Goal: Task Accomplishment & Management: Manage account settings

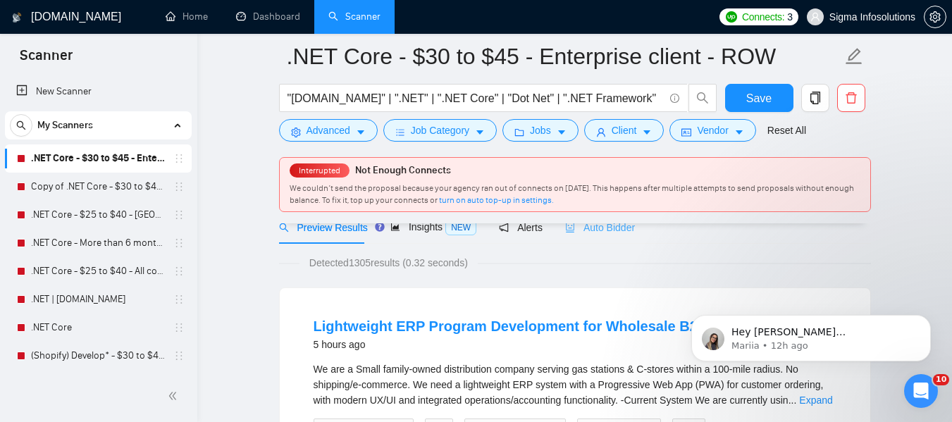
drag, startPoint x: 646, startPoint y: 220, endPoint x: 610, endPoint y: 230, distance: 38.0
click at [646, 220] on div "Interrupted Not Enough Connects We couldn’t send the proposal because your agen…" at bounding box center [575, 186] width 592 height 75
click at [605, 230] on span "Auto Bidder" at bounding box center [600, 227] width 70 height 11
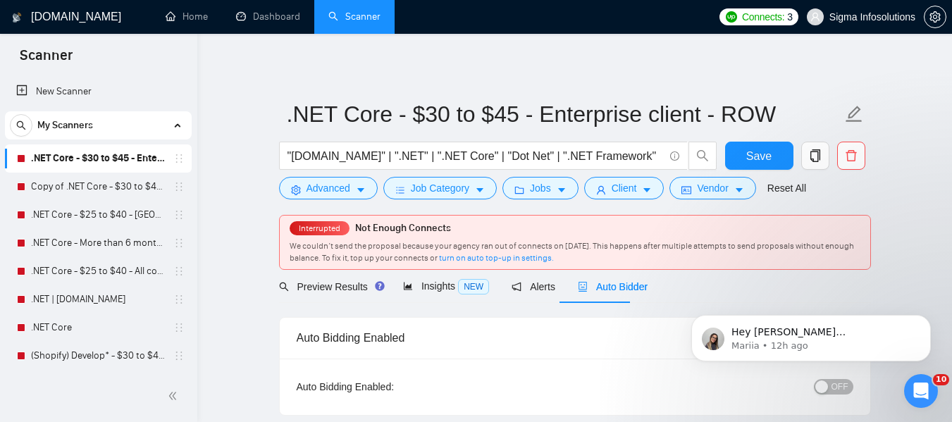
click at [834, 395] on div "OFF" at bounding box center [759, 387] width 185 height 23
click at [834, 386] on span "OFF" at bounding box center [840, 387] width 17 height 16
click at [769, 145] on button "Save" at bounding box center [759, 156] width 68 height 28
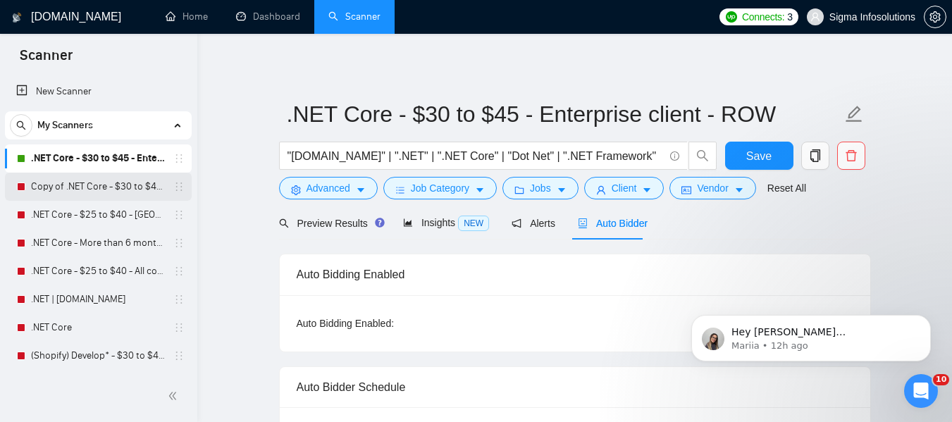
click at [82, 190] on link "Copy of .NET Core - $30 to $45 - Enterprise client - ROW" at bounding box center [98, 187] width 134 height 28
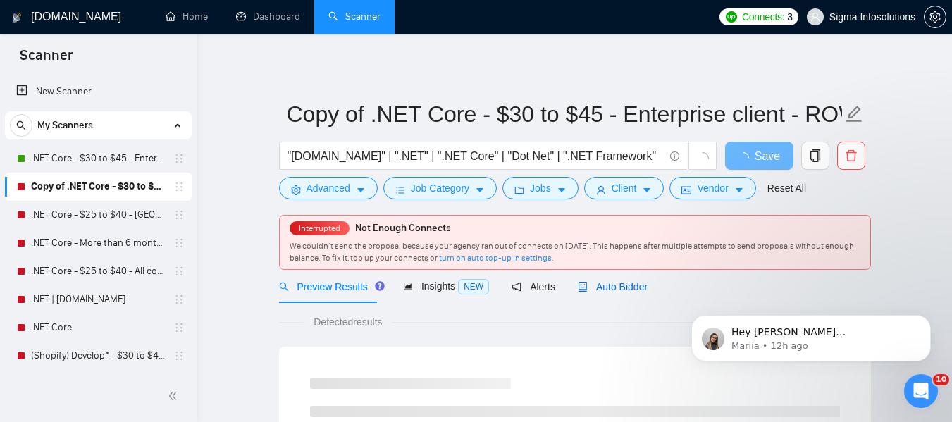
drag, startPoint x: 627, startPoint y: 292, endPoint x: 74, endPoint y: 92, distance: 588.0
click at [627, 292] on span "Auto Bidder" at bounding box center [613, 286] width 70 height 11
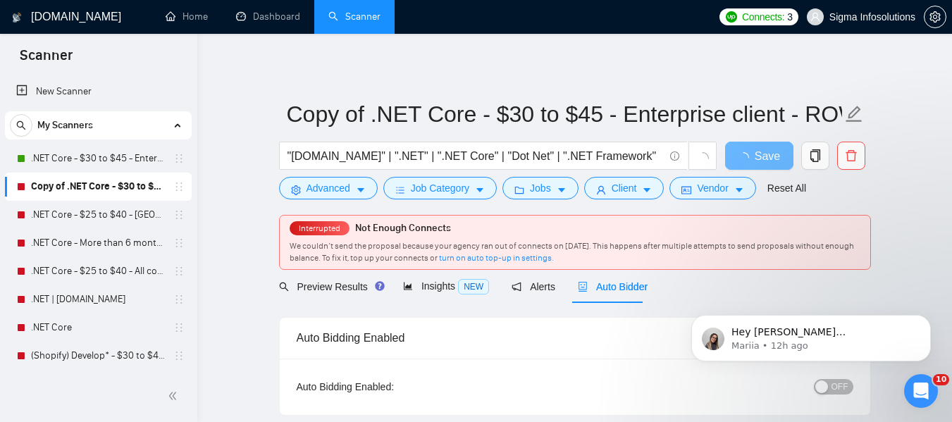
click at [823, 387] on div "button" at bounding box center [821, 387] width 13 height 13
click at [759, 156] on span "Save" at bounding box center [758, 156] width 25 height 18
